Goal: Navigation & Orientation: Find specific page/section

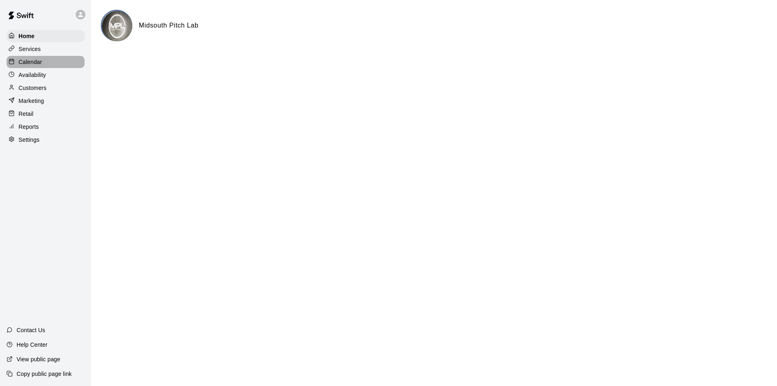
click at [29, 57] on div "Calendar" at bounding box center [45, 62] width 78 height 12
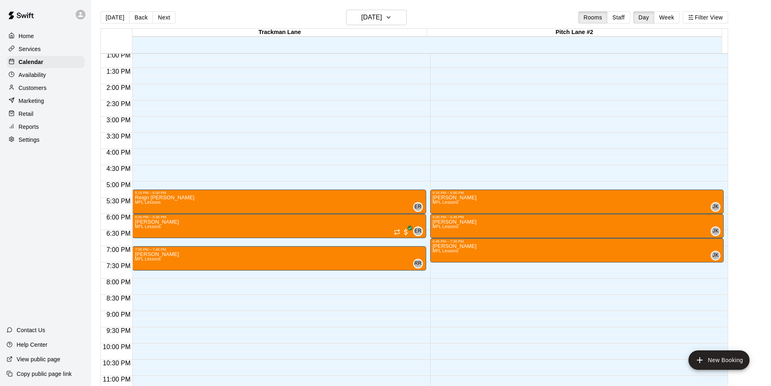
scroll to position [437, 0]
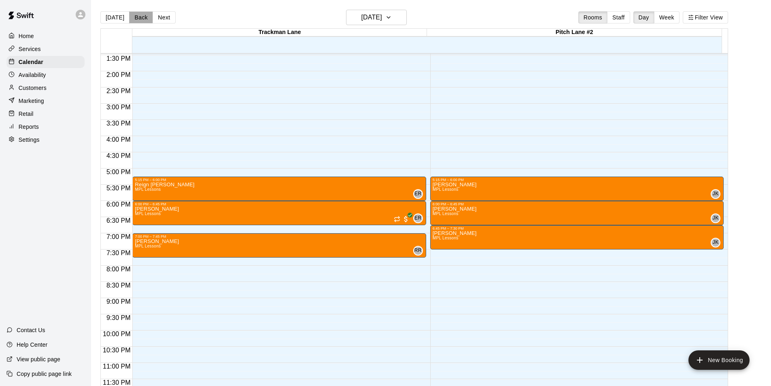
click at [137, 17] on button "Back" at bounding box center [141, 17] width 24 height 12
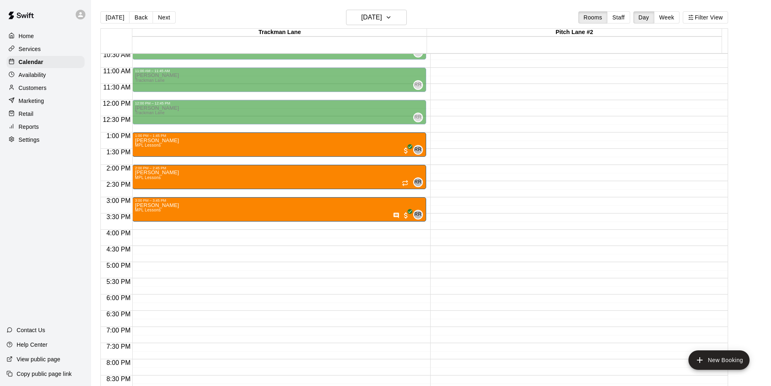
scroll to position [315, 0]
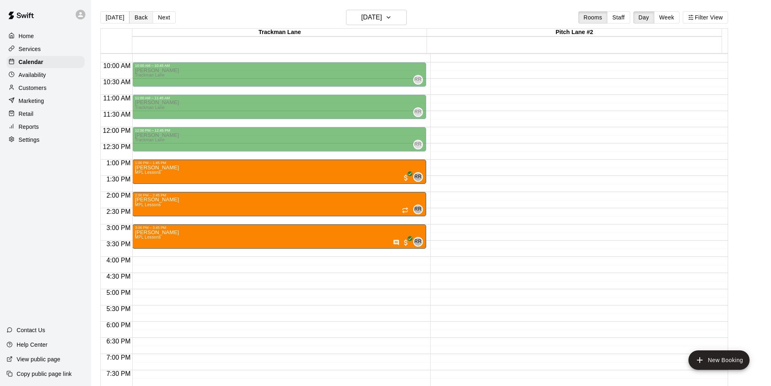
click at [136, 17] on button "Back" at bounding box center [141, 17] width 24 height 12
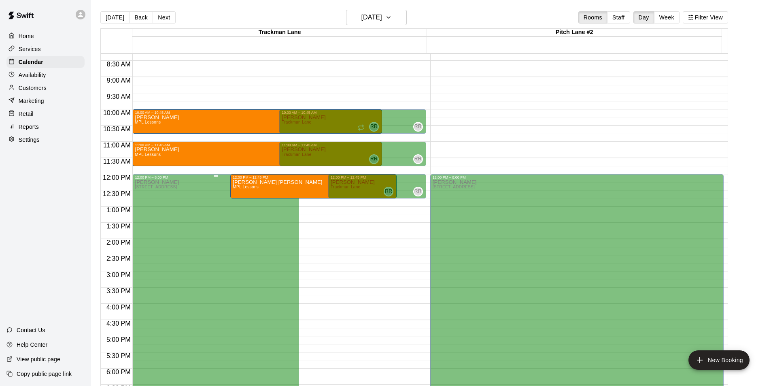
scroll to position [234, 0]
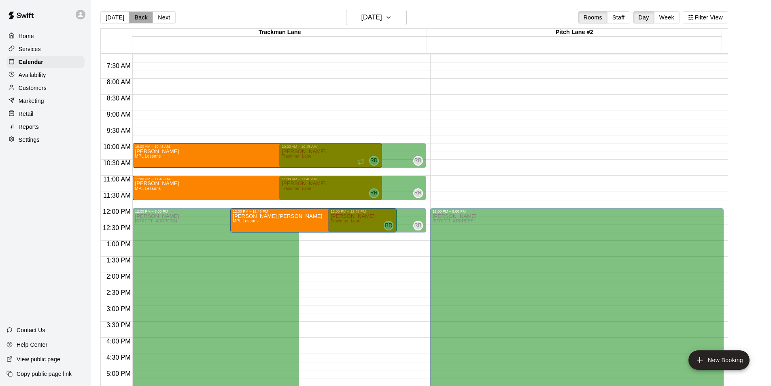
click at [138, 15] on button "Back" at bounding box center [141, 17] width 24 height 12
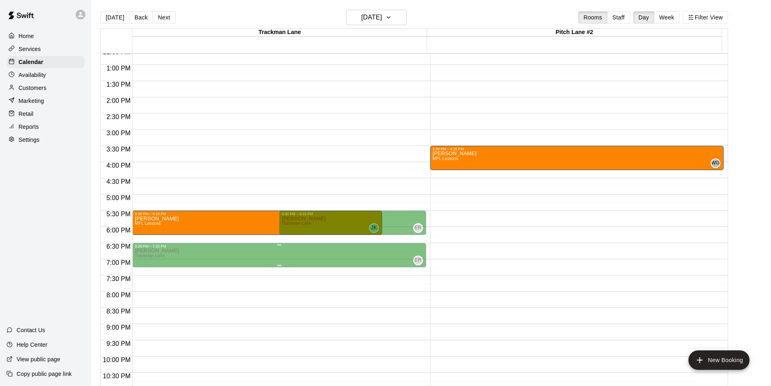
scroll to position [396, 0]
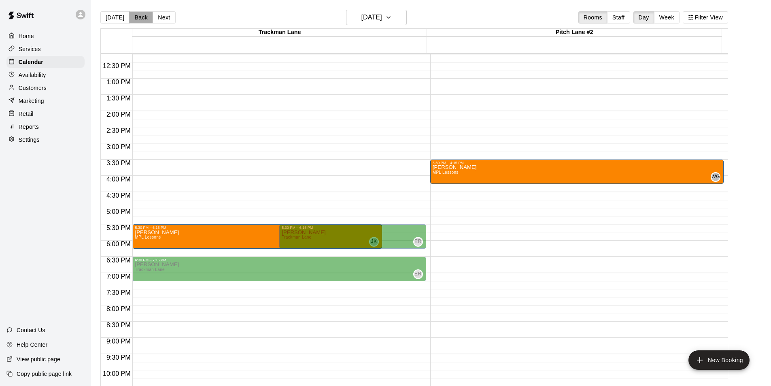
click at [142, 17] on button "Back" at bounding box center [141, 17] width 24 height 12
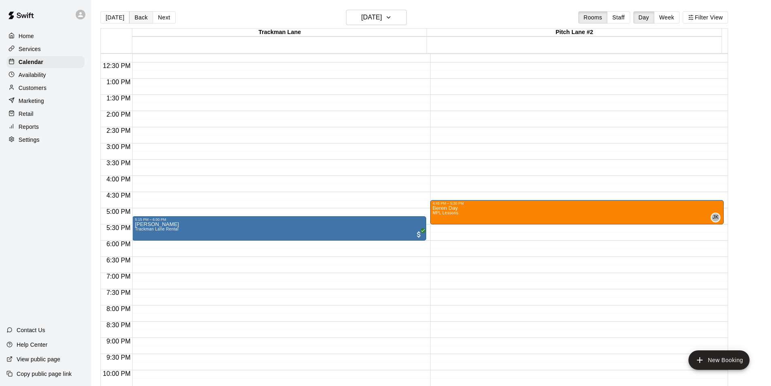
click at [140, 18] on button "Back" at bounding box center [141, 17] width 24 height 12
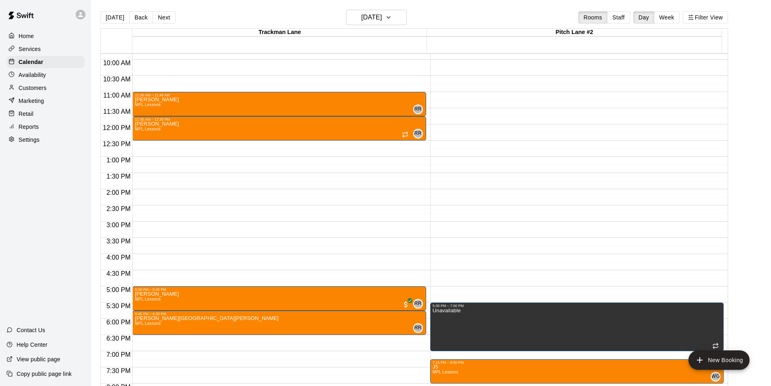
scroll to position [315, 0]
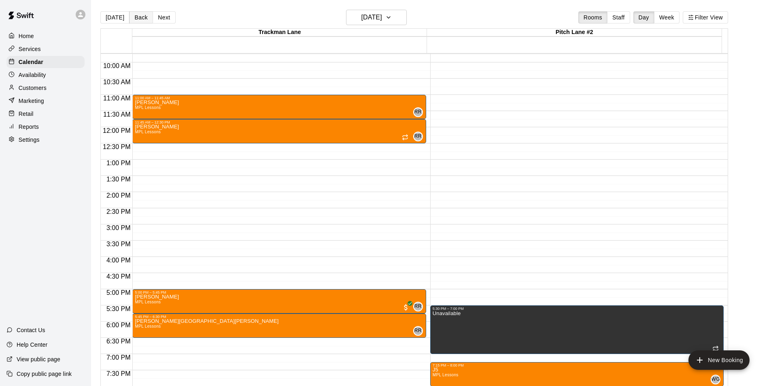
click at [139, 14] on button "Back" at bounding box center [141, 17] width 24 height 12
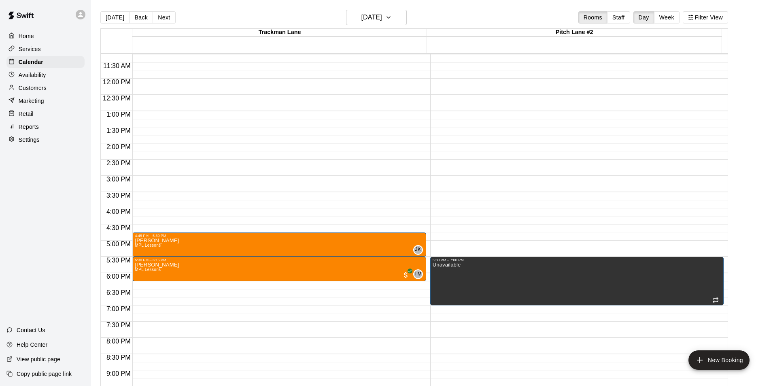
scroll to position [356, 0]
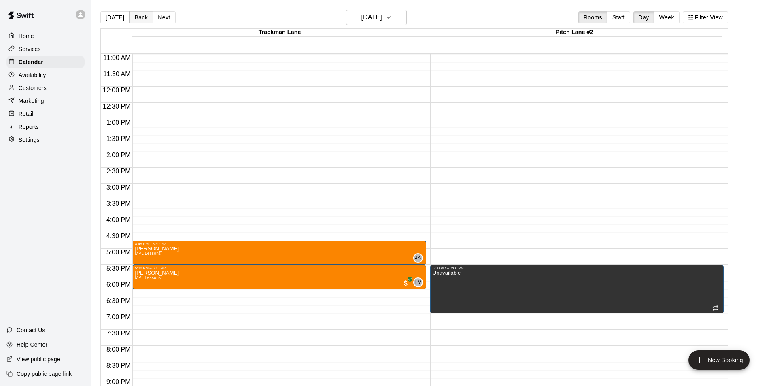
click at [140, 17] on button "Back" at bounding box center [141, 17] width 24 height 12
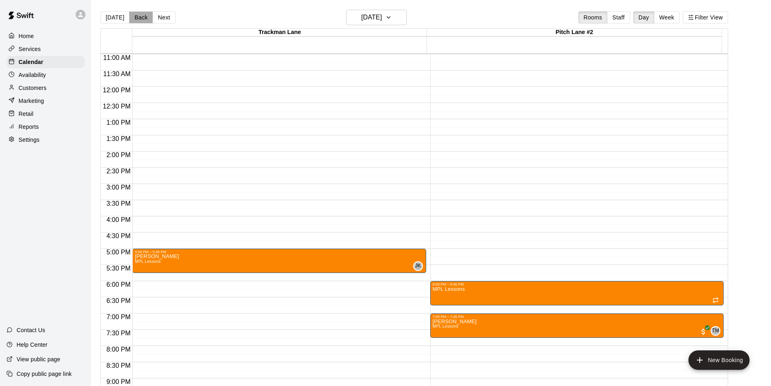
click at [141, 19] on button "Back" at bounding box center [141, 17] width 24 height 12
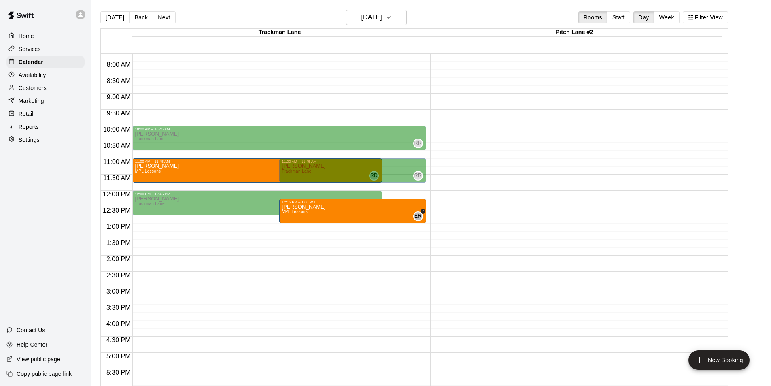
scroll to position [234, 0]
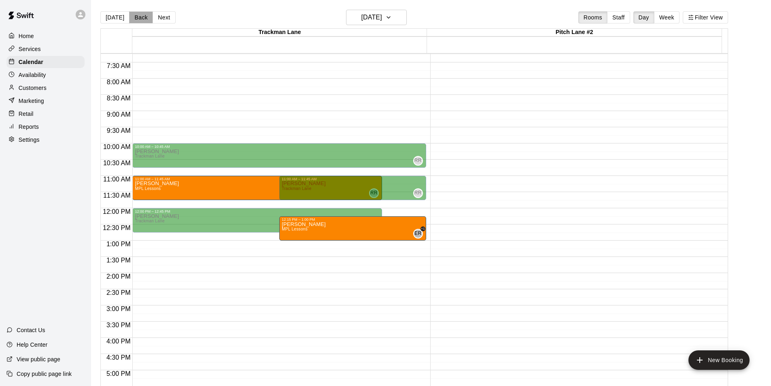
click at [142, 16] on button "Back" at bounding box center [141, 17] width 24 height 12
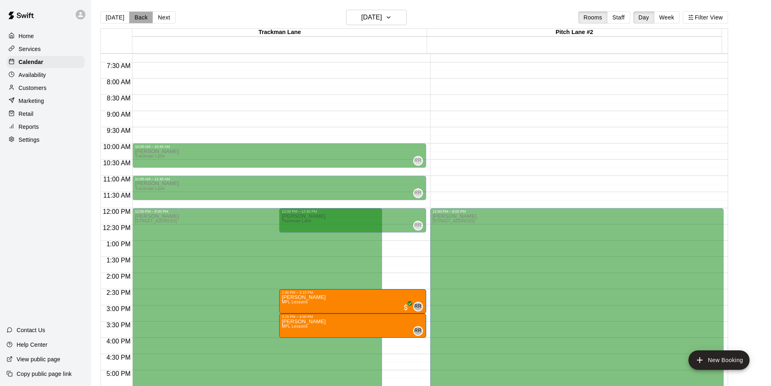
click at [137, 17] on button "Back" at bounding box center [141, 17] width 24 height 12
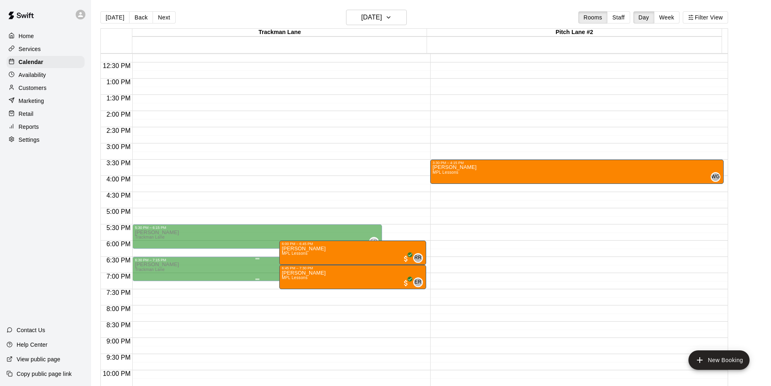
scroll to position [356, 0]
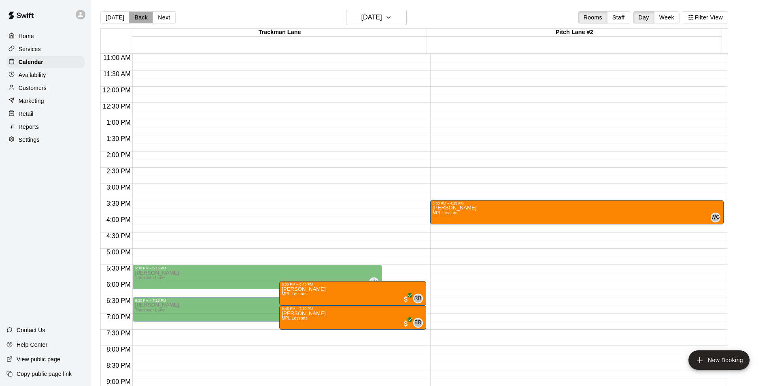
click at [140, 14] on button "Back" at bounding box center [141, 17] width 24 height 12
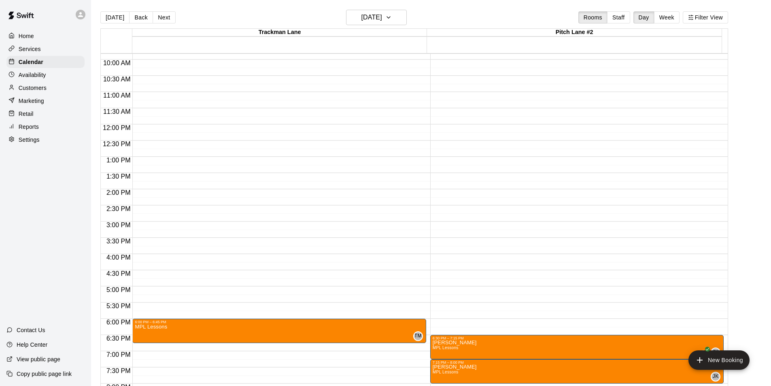
scroll to position [315, 0]
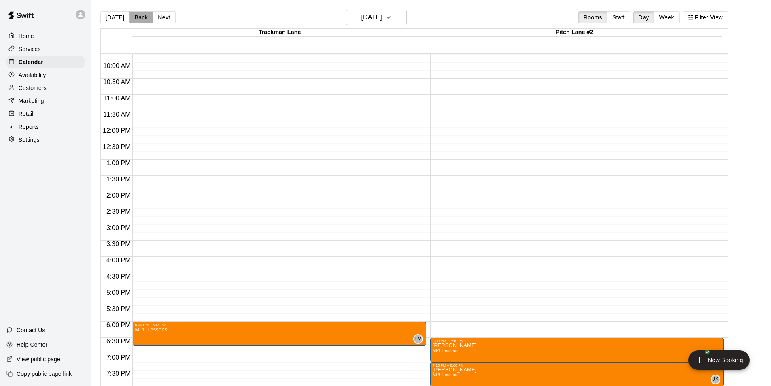
click at [137, 16] on button "Back" at bounding box center [141, 17] width 24 height 12
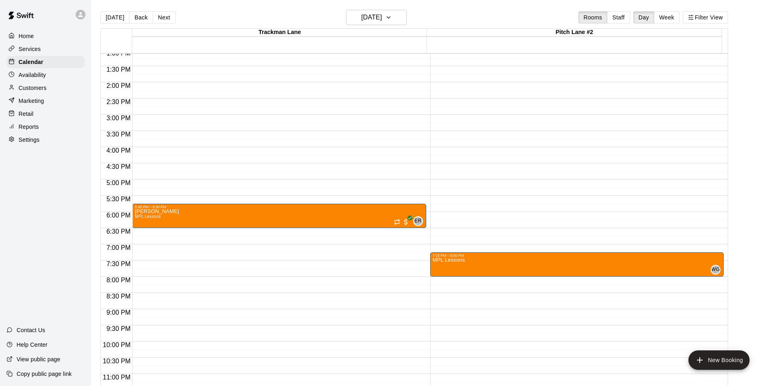
scroll to position [437, 0]
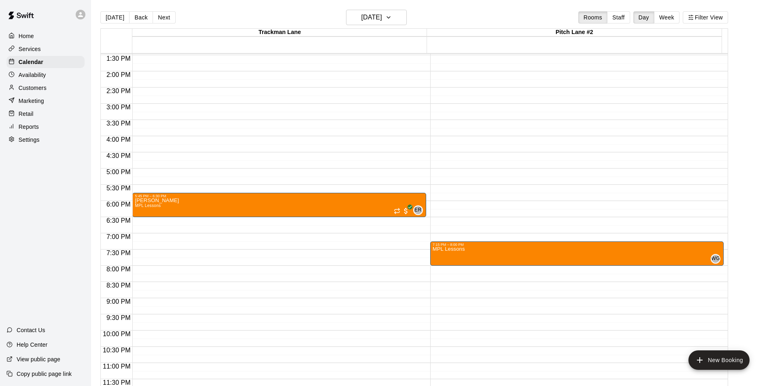
click at [144, 21] on button "Back" at bounding box center [141, 17] width 24 height 12
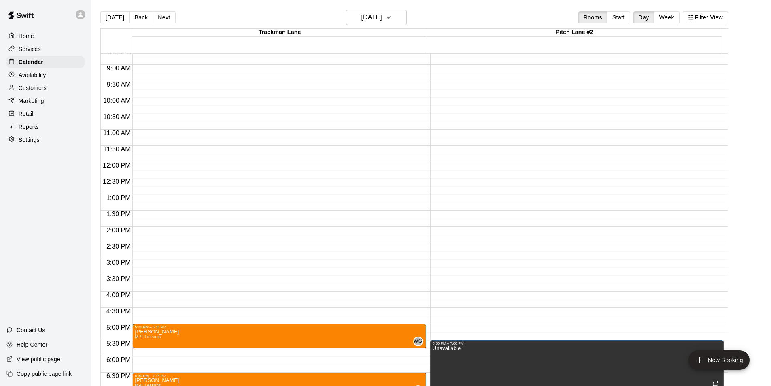
scroll to position [275, 0]
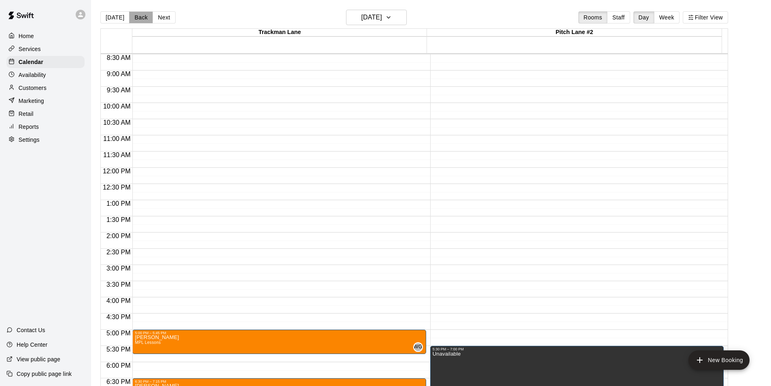
click at [136, 17] on button "Back" at bounding box center [141, 17] width 24 height 12
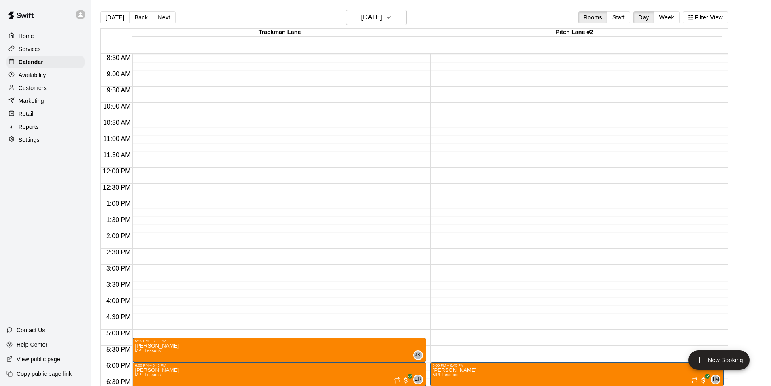
scroll to position [437, 0]
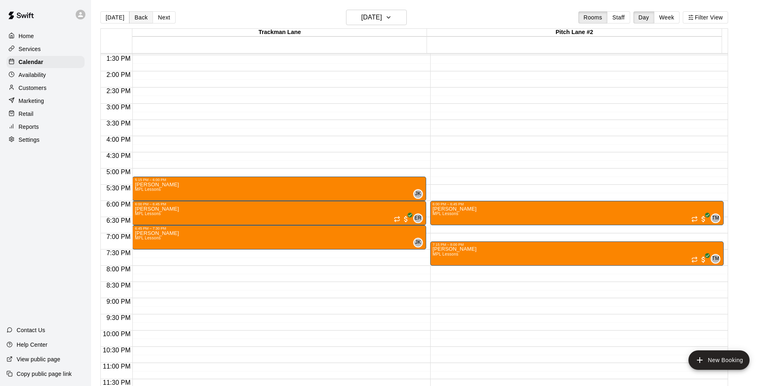
click at [139, 19] on button "Back" at bounding box center [141, 17] width 24 height 12
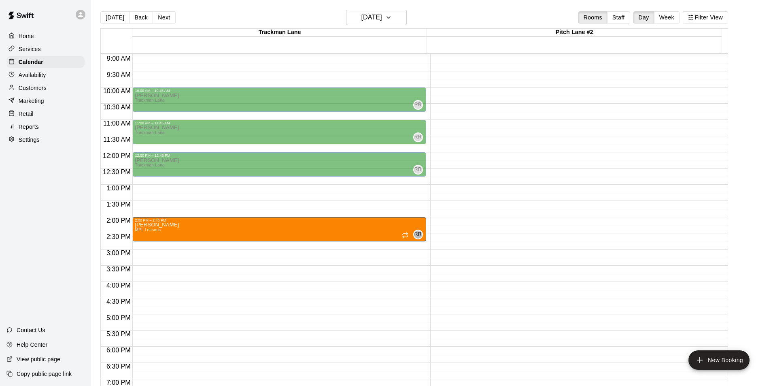
scroll to position [275, 0]
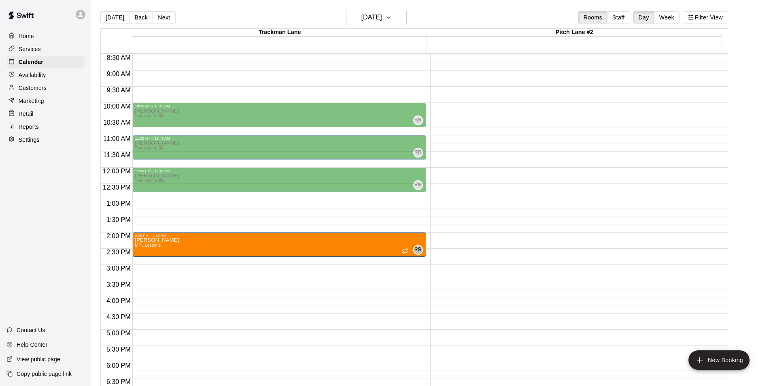
click at [142, 17] on button "Back" at bounding box center [141, 17] width 24 height 12
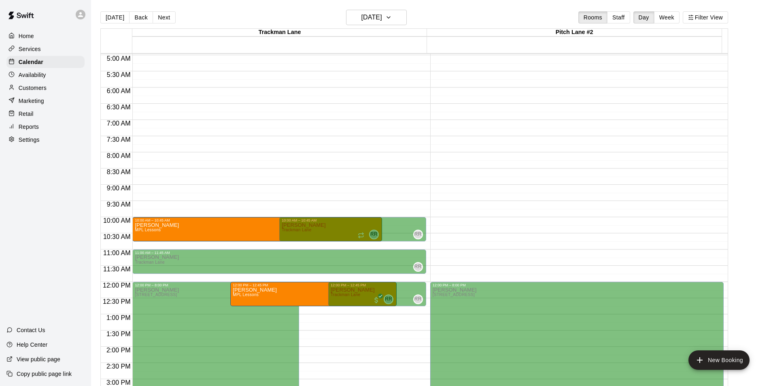
scroll to position [153, 0]
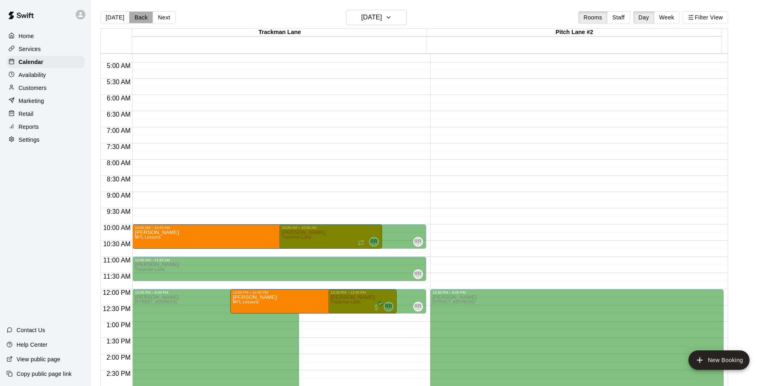
click at [131, 16] on button "Back" at bounding box center [141, 17] width 24 height 12
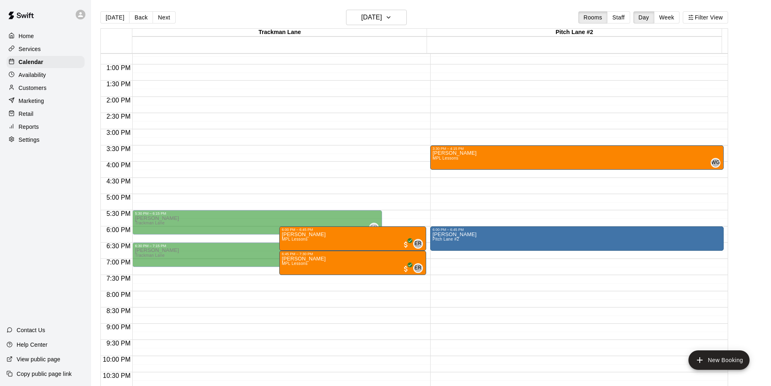
scroll to position [396, 0]
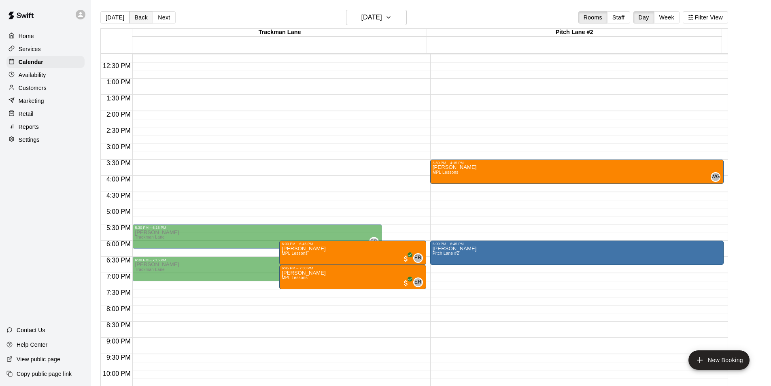
click at [144, 19] on button "Back" at bounding box center [141, 17] width 24 height 12
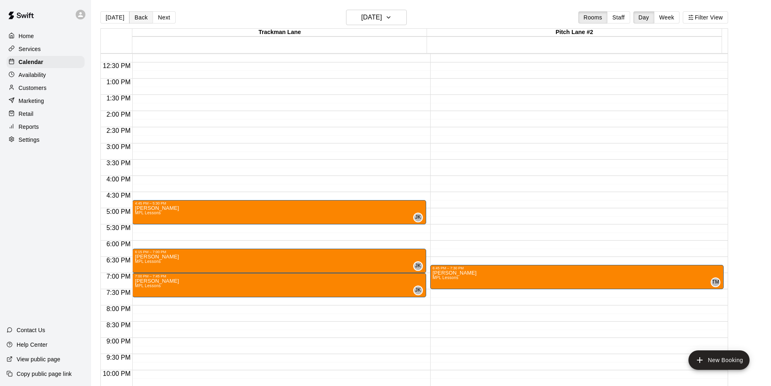
click at [137, 19] on button "Back" at bounding box center [141, 17] width 24 height 12
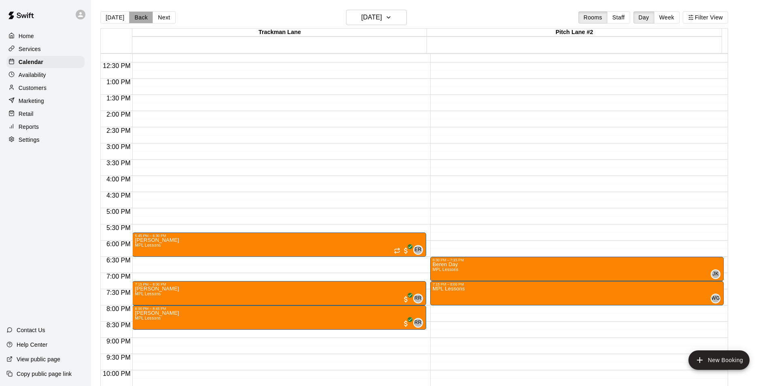
click at [140, 16] on button "Back" at bounding box center [141, 17] width 24 height 12
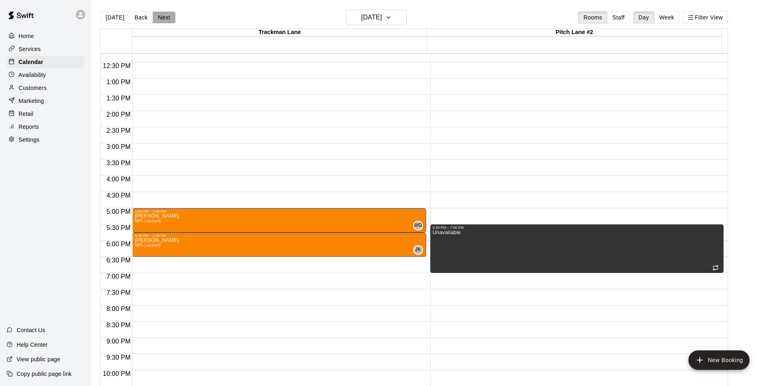
click at [162, 15] on button "Next" at bounding box center [164, 17] width 23 height 12
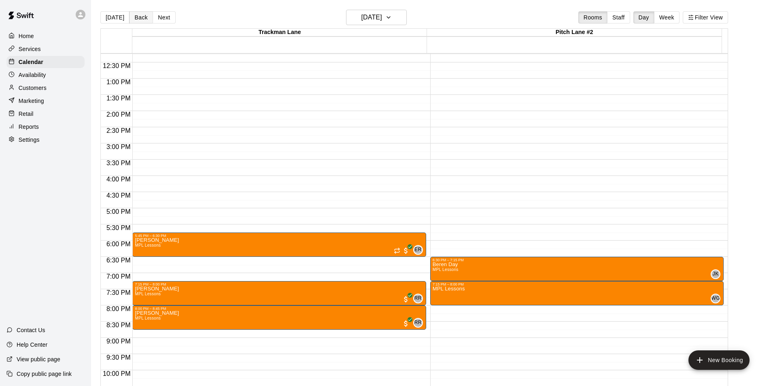
click at [132, 16] on button "Back" at bounding box center [141, 17] width 24 height 12
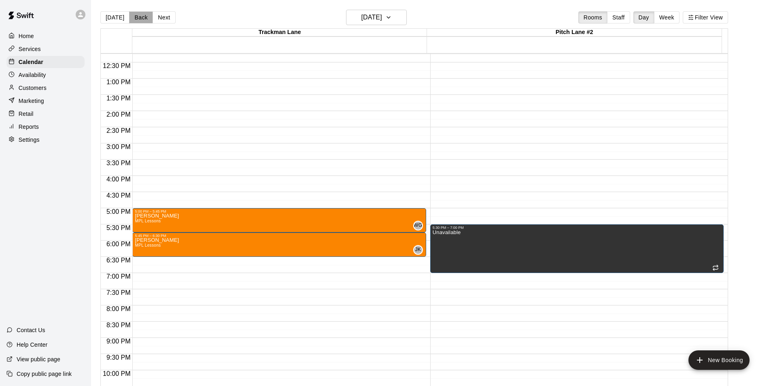
click at [132, 16] on button "Back" at bounding box center [141, 17] width 24 height 12
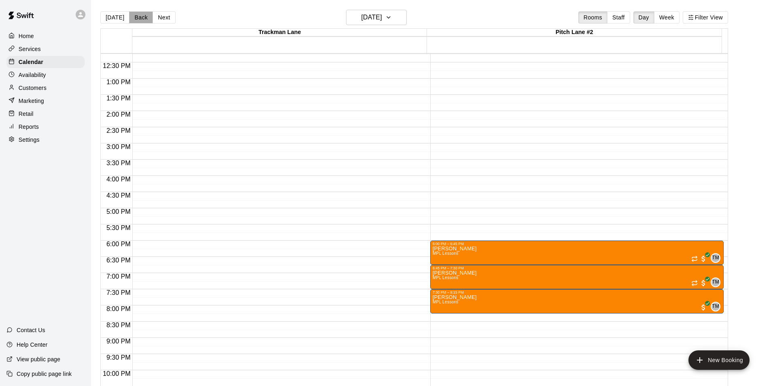
click at [139, 14] on button "Back" at bounding box center [141, 17] width 24 height 12
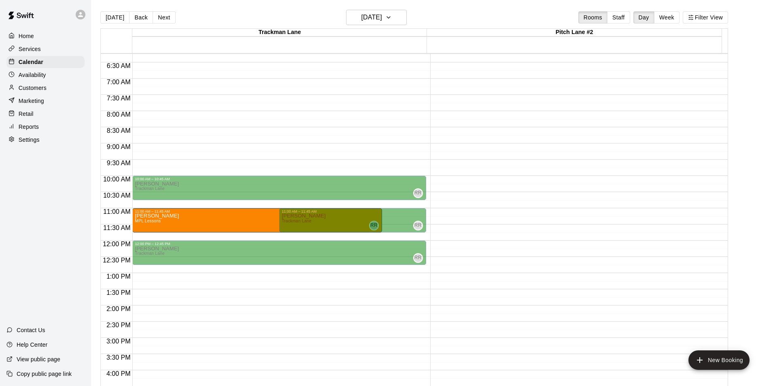
scroll to position [194, 0]
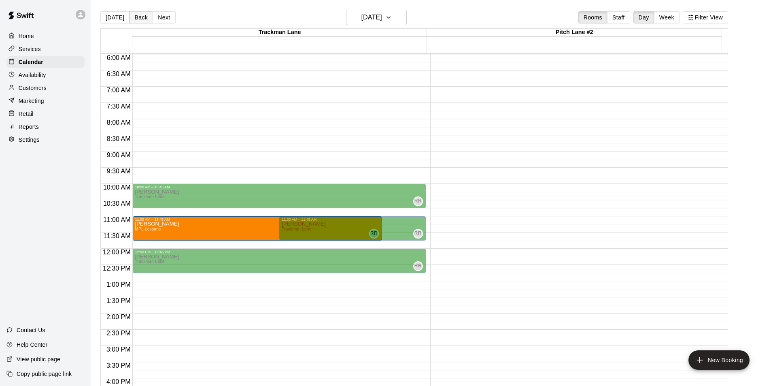
click at [138, 19] on button "Back" at bounding box center [141, 17] width 24 height 12
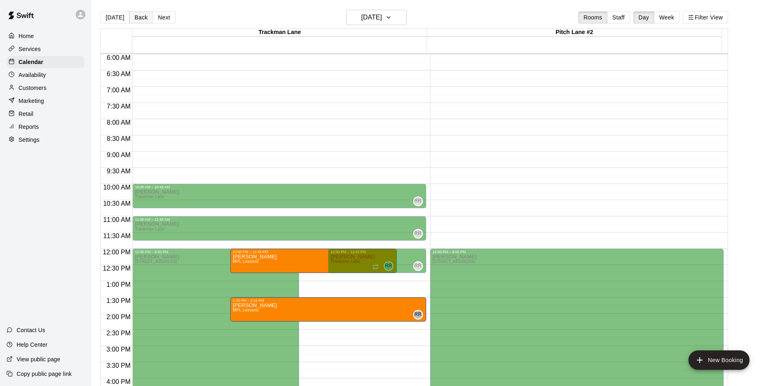
click at [140, 19] on button "Back" at bounding box center [141, 17] width 24 height 12
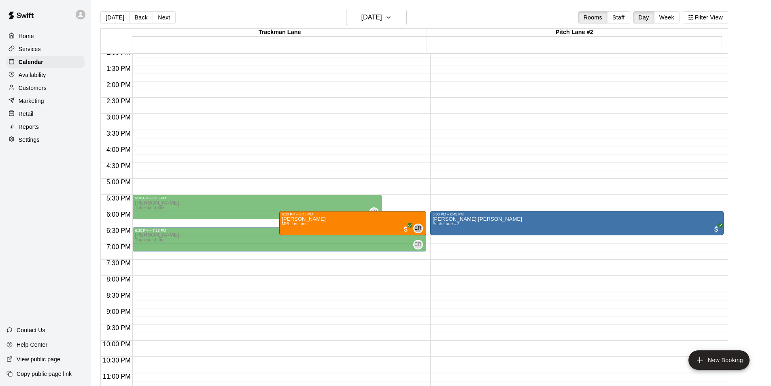
scroll to position [437, 0]
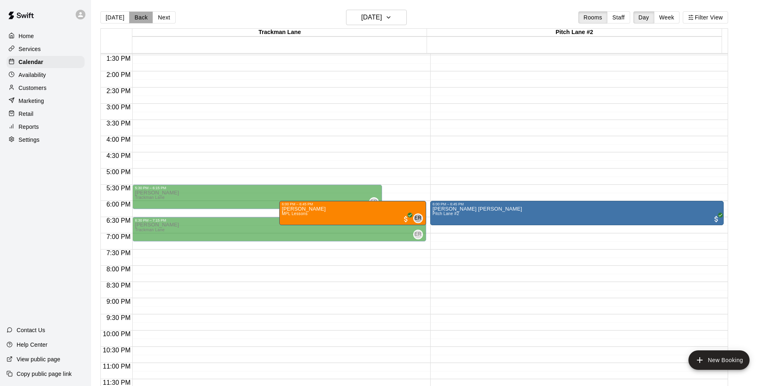
click at [140, 19] on button "Back" at bounding box center [141, 17] width 24 height 12
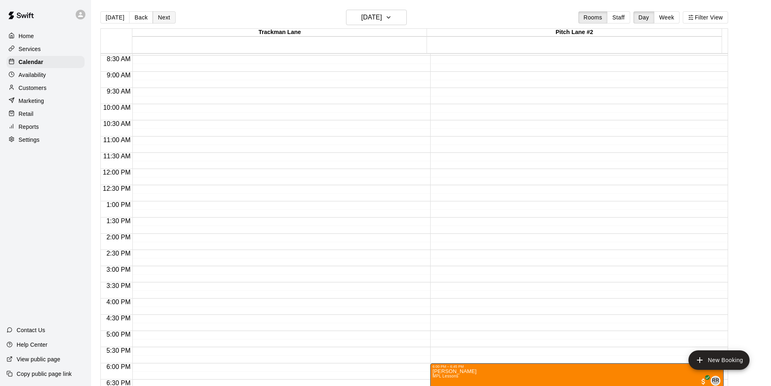
scroll to position [396, 0]
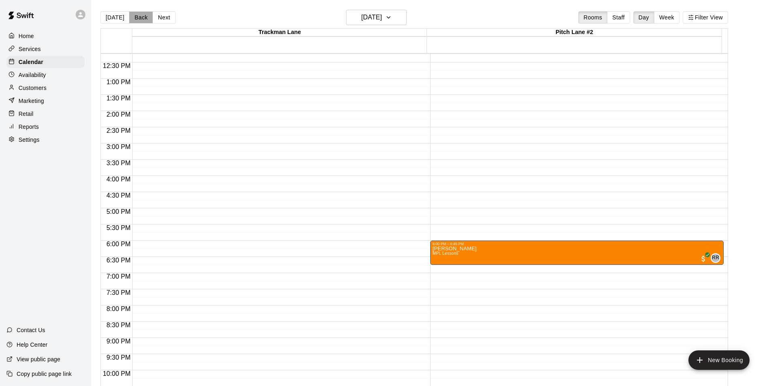
click at [137, 15] on button "Back" at bounding box center [141, 17] width 24 height 12
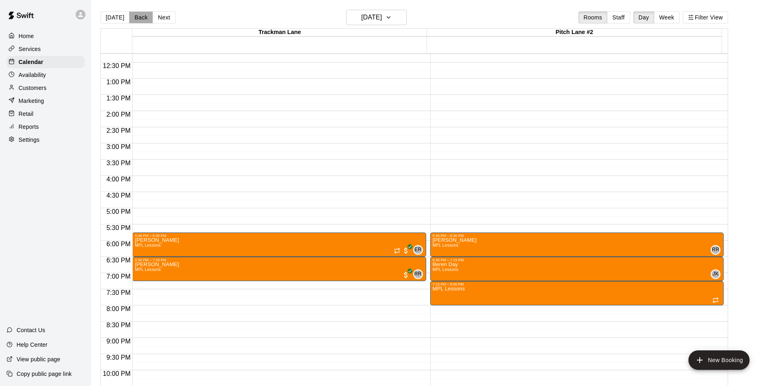
click at [133, 18] on button "Back" at bounding box center [141, 17] width 24 height 12
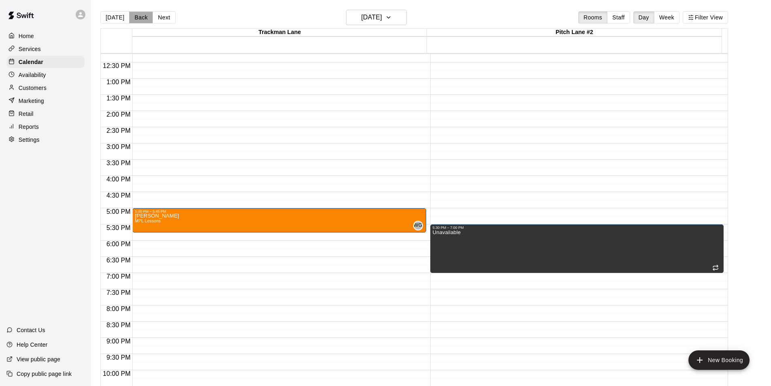
click at [133, 18] on button "Back" at bounding box center [141, 17] width 24 height 12
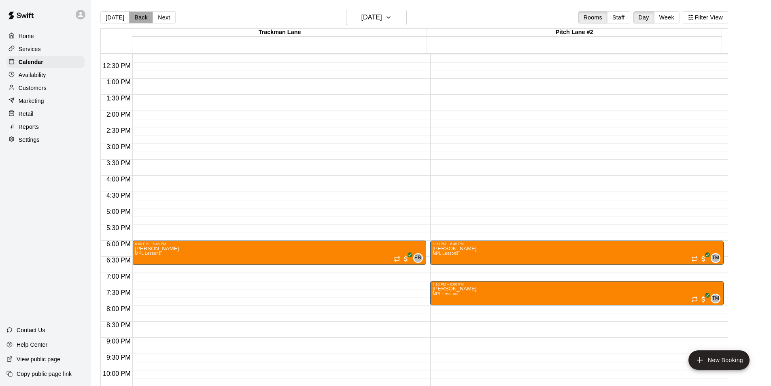
click at [133, 18] on button "Back" at bounding box center [141, 17] width 24 height 12
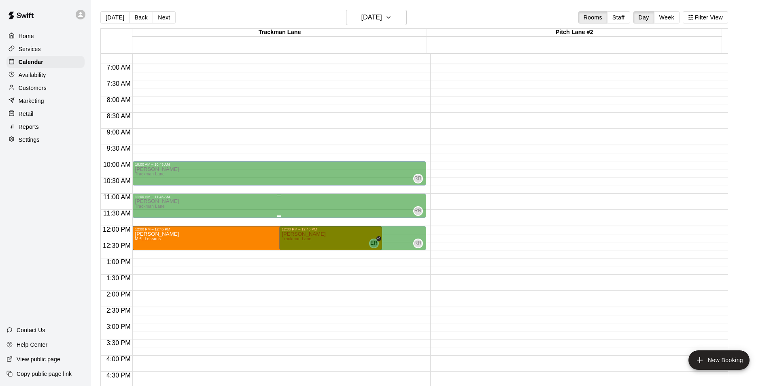
scroll to position [194, 0]
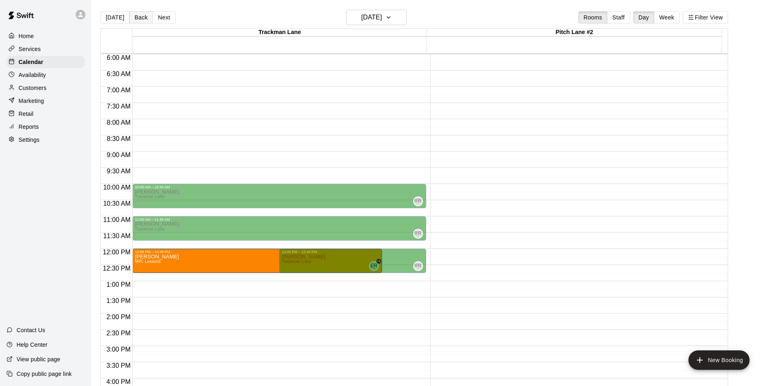
click at [143, 16] on button "Back" at bounding box center [141, 17] width 24 height 12
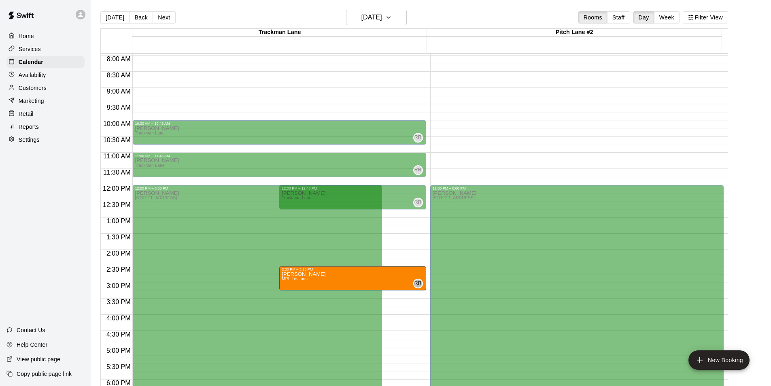
scroll to position [234, 0]
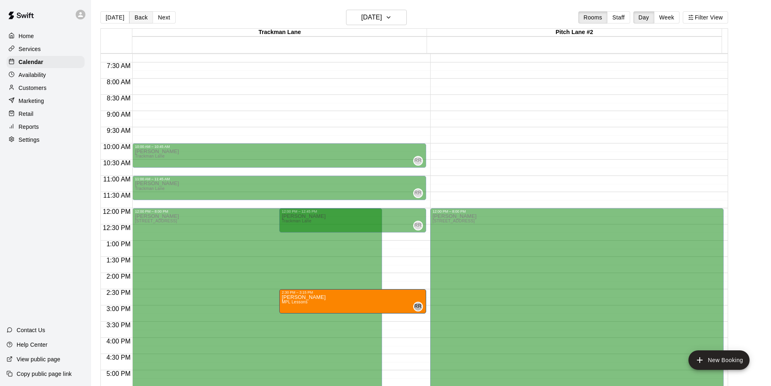
click at [142, 17] on button "Back" at bounding box center [141, 17] width 24 height 12
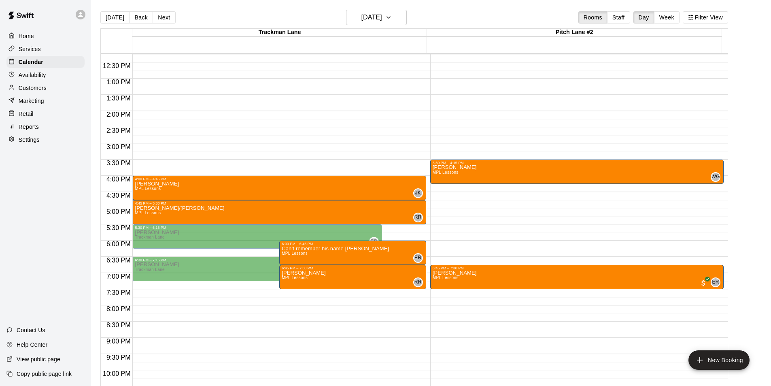
scroll to position [356, 0]
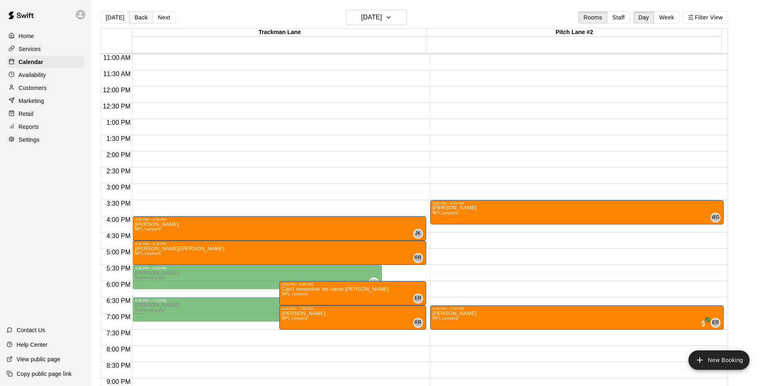
click at [132, 15] on button "Back" at bounding box center [141, 17] width 24 height 12
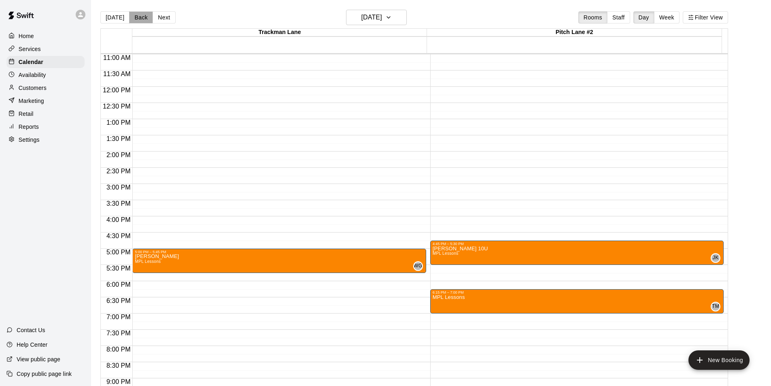
click at [132, 15] on button "Back" at bounding box center [141, 17] width 24 height 12
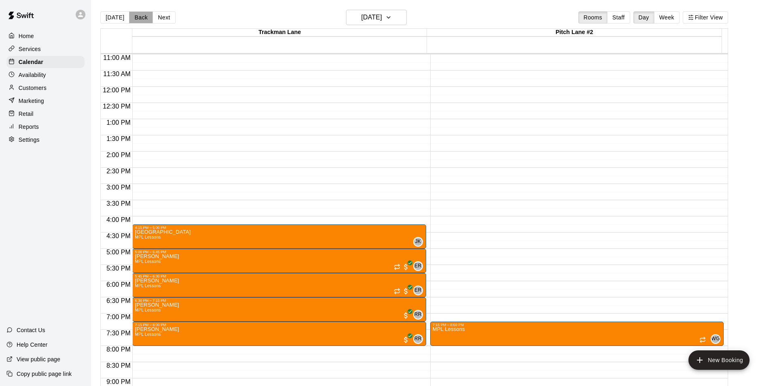
click at [138, 13] on button "Back" at bounding box center [141, 17] width 24 height 12
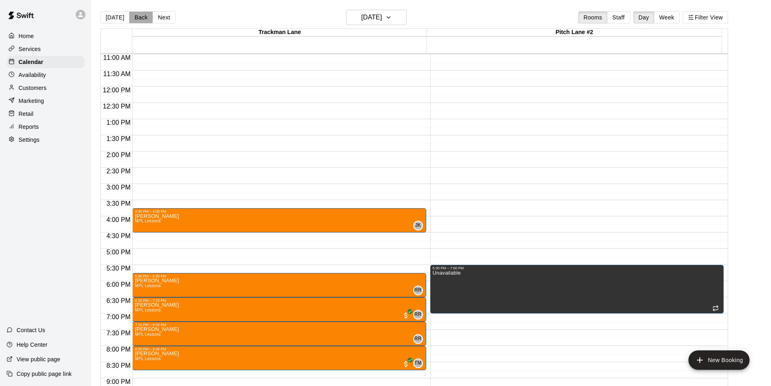
click at [138, 13] on button "Back" at bounding box center [141, 17] width 24 height 12
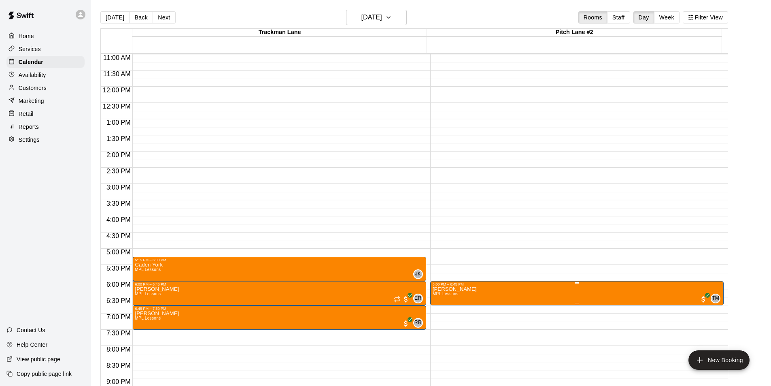
click at [498, 284] on div "6:00 PM – 6:45 PM" at bounding box center [577, 284] width 288 height 4
click at [439, 312] on img "edit" at bounding box center [439, 309] width 9 height 9
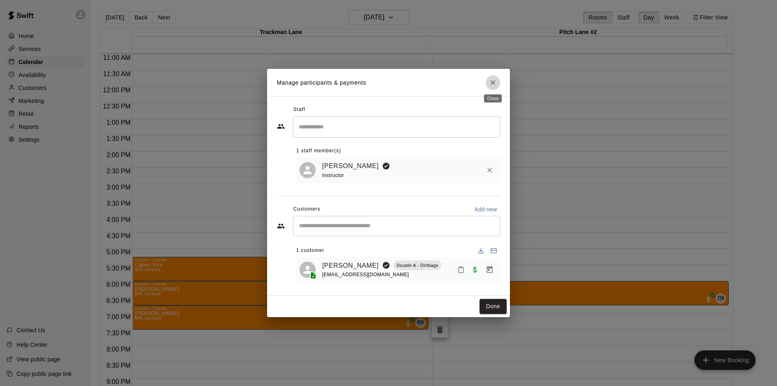
click at [491, 80] on icon "Close" at bounding box center [493, 82] width 8 height 8
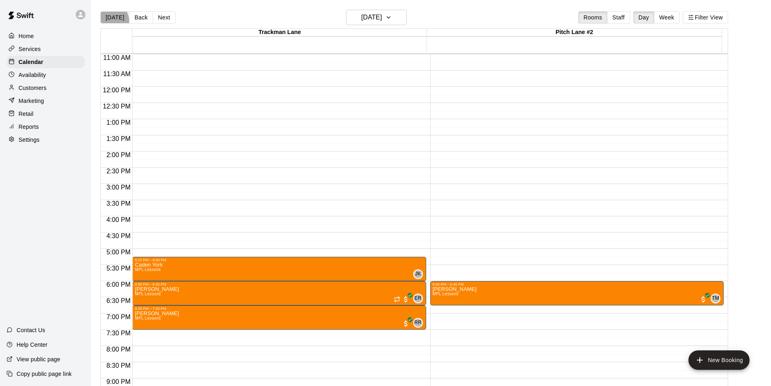
click at [111, 21] on button "[DATE]" at bounding box center [114, 17] width 29 height 12
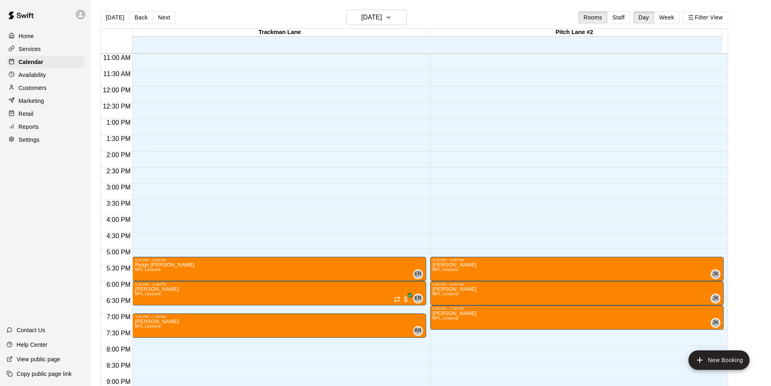
scroll to position [396, 0]
